Goal: Task Accomplishment & Management: Use online tool/utility

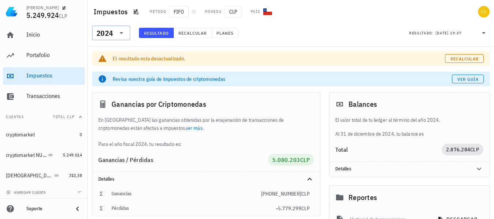
click at [116, 37] on div at bounding box center [121, 33] width 10 height 9
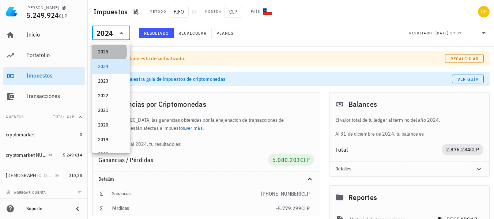
click at [113, 48] on div "2025" at bounding box center [111, 52] width 26 height 12
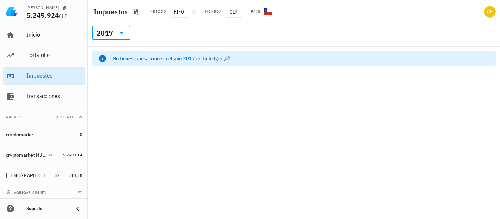
click at [124, 32] on icon at bounding box center [121, 33] width 9 height 9
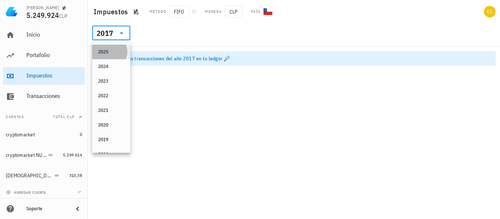
click at [109, 50] on div "2025" at bounding box center [111, 52] width 26 height 6
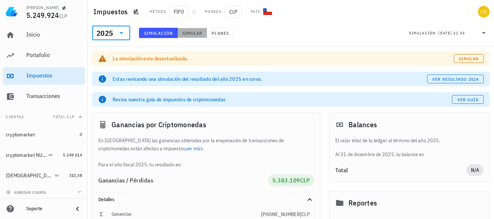
click at [187, 37] on button "Simular" at bounding box center [193, 33] width 30 height 10
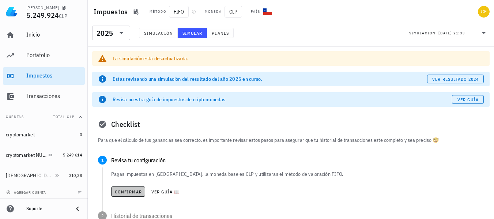
click at [126, 190] on span "Confirmar" at bounding box center [127, 191] width 27 height 5
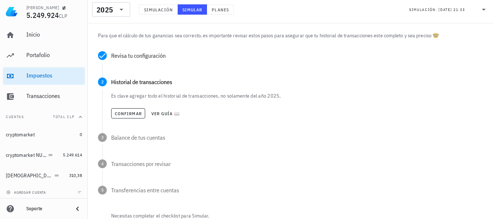
scroll to position [132, 0]
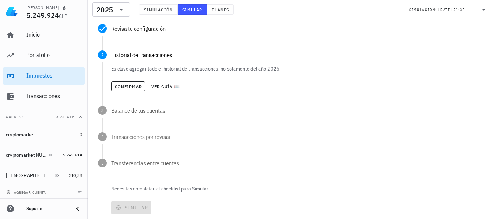
click at [120, 80] on div "Confirmar Ver guía 📖" at bounding box center [297, 86] width 373 height 16
click at [120, 82] on button "Confirmar" at bounding box center [128, 86] width 34 height 10
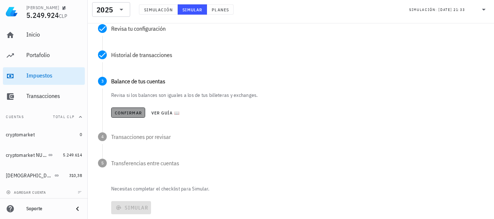
click at [127, 109] on button "Confirmar" at bounding box center [128, 113] width 34 height 10
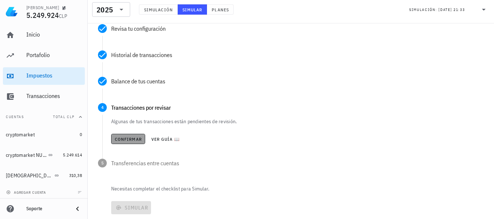
click at [125, 137] on span "Confirmar" at bounding box center [127, 138] width 27 height 5
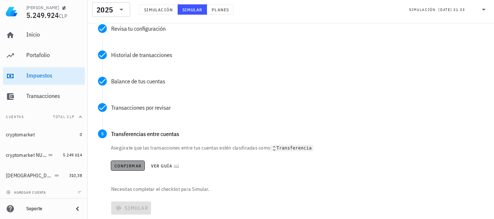
click at [125, 163] on span "Confirmar" at bounding box center [127, 165] width 27 height 5
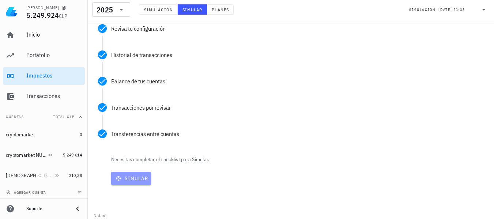
click at [125, 176] on span "Simular" at bounding box center [131, 178] width 34 height 7
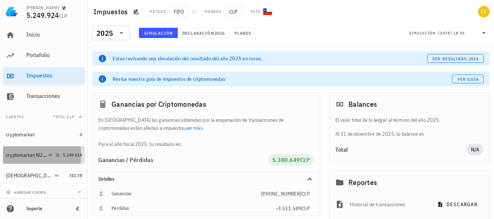
click at [34, 154] on div "cryptomarket NUEVA" at bounding box center [26, 155] width 41 height 6
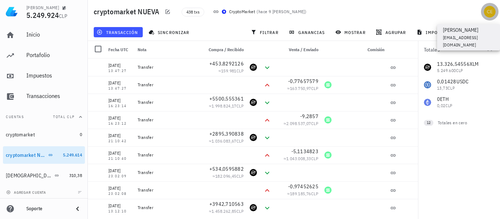
click at [486, 9] on div "avatar" at bounding box center [490, 12] width 12 height 12
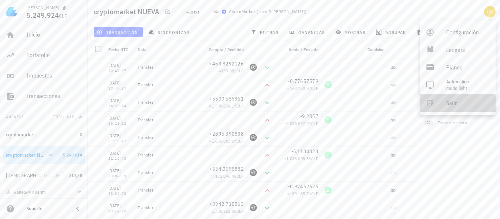
click at [447, 102] on div "Salir" at bounding box center [468, 103] width 44 height 15
